Goal: Task Accomplishment & Management: Manage account settings

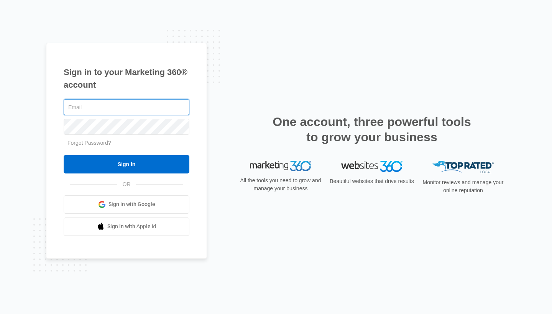
type input "[EMAIL_ADDRESS][DOMAIN_NAME]"
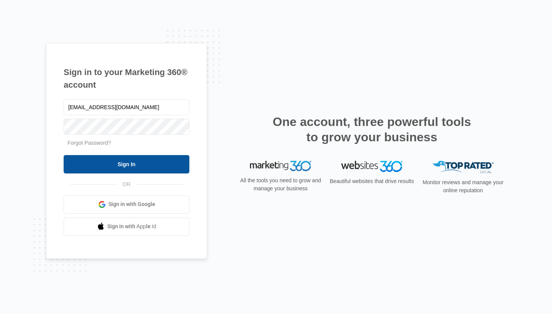
click at [97, 170] on input "Sign In" at bounding box center [127, 164] width 126 height 18
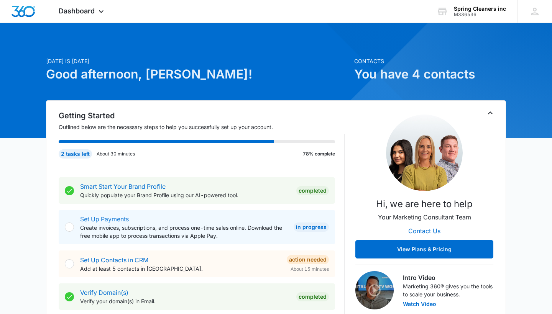
click at [110, 218] on link "Set Up Payments" at bounding box center [104, 219] width 49 height 8
click at [534, 12] on icon at bounding box center [534, 11] width 11 height 11
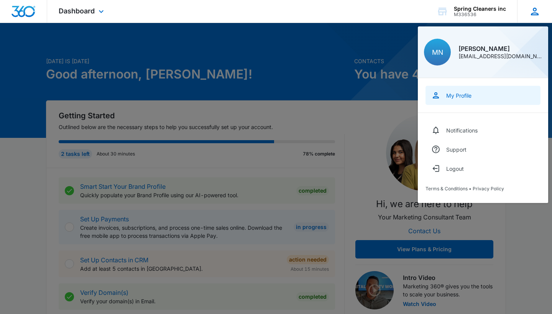
click at [458, 98] on div "My Profile" at bounding box center [458, 95] width 25 height 7
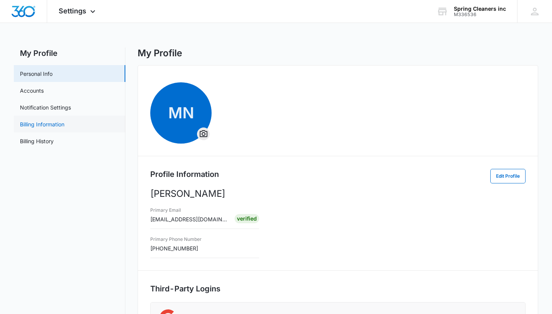
click at [54, 126] on link "Billing Information" at bounding box center [42, 124] width 44 height 8
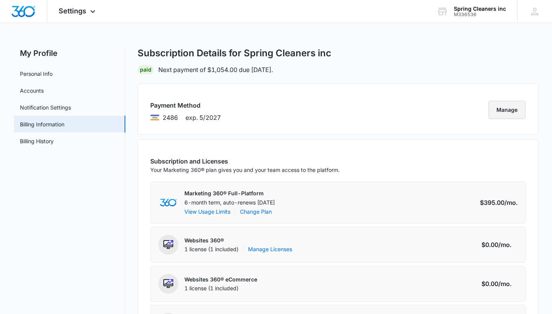
click at [505, 110] on button "Manage" at bounding box center [506, 110] width 37 height 18
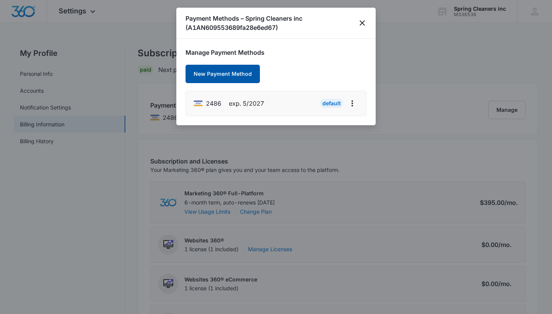
click at [219, 73] on button "New Payment Method" at bounding box center [222, 74] width 74 height 18
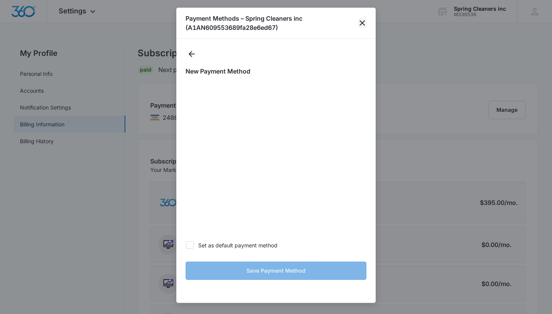
click at [367, 23] on icon "close" at bounding box center [361, 22] width 9 height 9
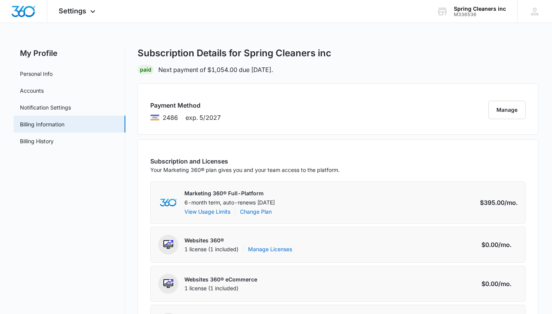
click at [77, 196] on nav "My Profile Personal Info Accounts Notification Settings Billing Information Bil…" at bounding box center [69, 283] width 111 height 473
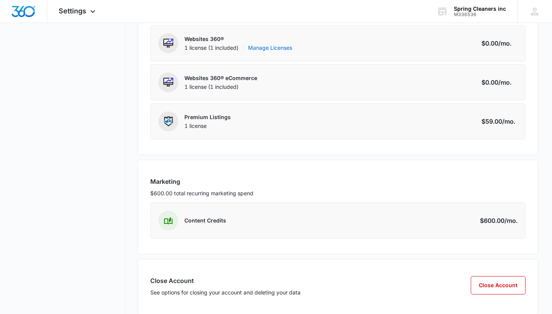
scroll to position [203, 0]
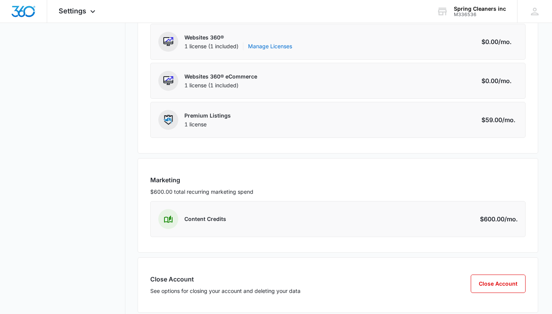
click at [77, 196] on nav "My Profile Personal Info Accounts Notification Settings Billing Information Bil…" at bounding box center [69, 80] width 111 height 473
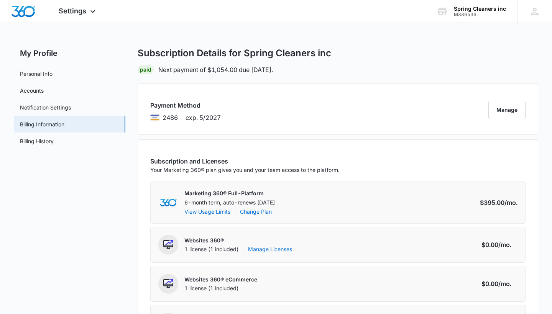
scroll to position [0, 0]
